Goal: Task Accomplishment & Management: Manage account settings

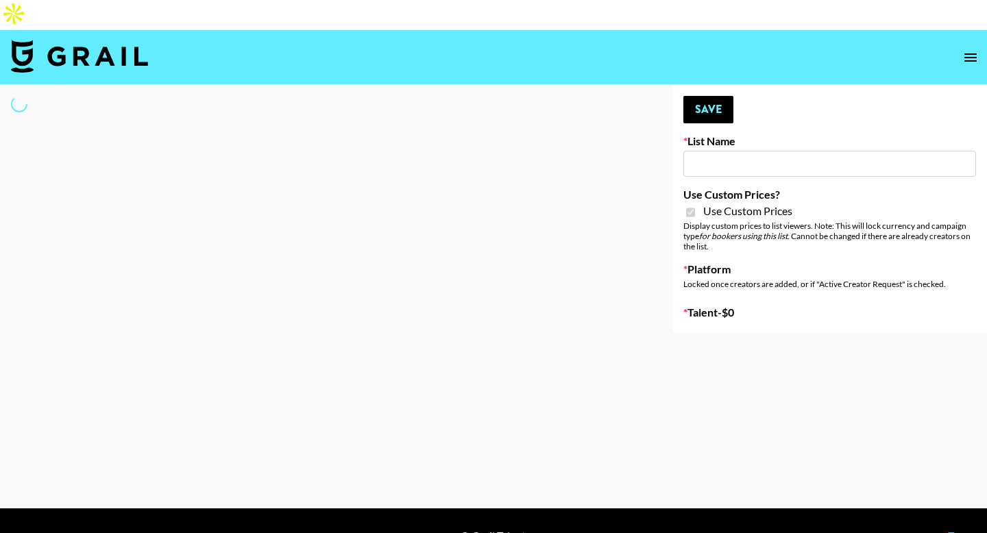
type input "Topsurveys ([DATE])"
checkbox input "true"
select select "Brand"
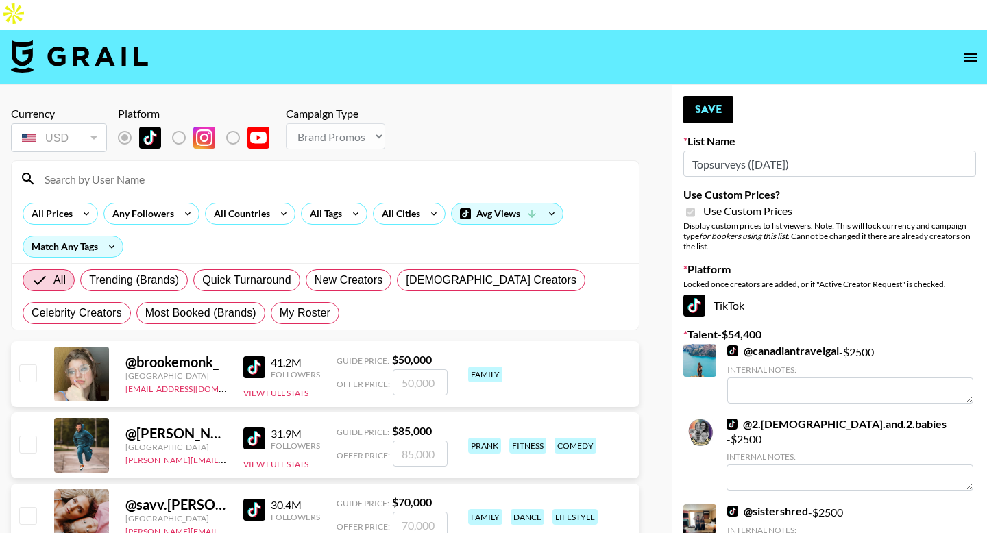
click at [345, 168] on input at bounding box center [333, 179] width 594 height 22
type input "[PERSON_NAME].[PERSON_NAME]"
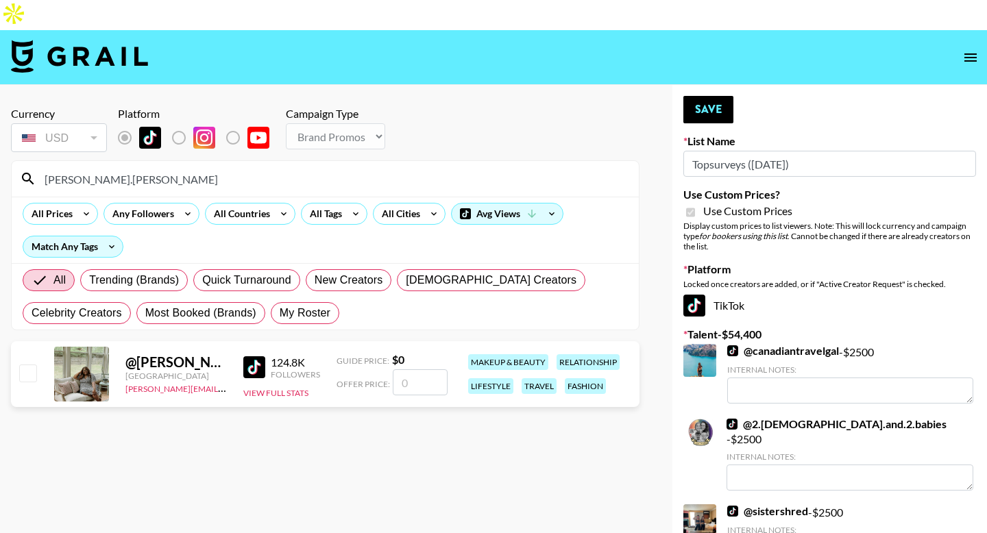
click at [426, 369] on input "number" at bounding box center [420, 382] width 55 height 26
type input "2"
checkbox input "true"
type input "2500"
click at [711, 96] on button "Save" at bounding box center [708, 109] width 50 height 27
